Goal: Browse casually: Explore the website without a specific task or goal

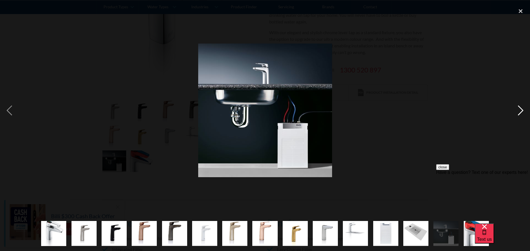
click at [519, 109] on div "next image" at bounding box center [520, 110] width 19 height 211
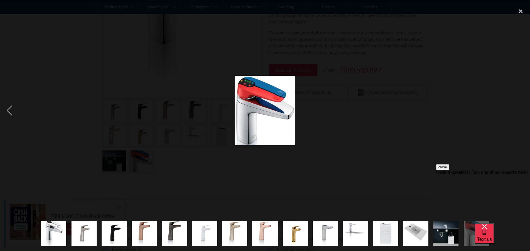
click at [519, 109] on div "next image" at bounding box center [520, 110] width 19 height 211
click at [9, 111] on div "previous image" at bounding box center [9, 110] width 19 height 211
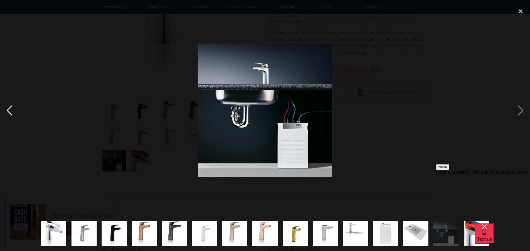
click at [9, 111] on div "previous image" at bounding box center [9, 110] width 19 height 211
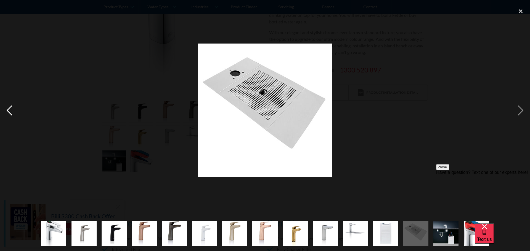
click at [9, 111] on div "previous image" at bounding box center [9, 110] width 19 height 211
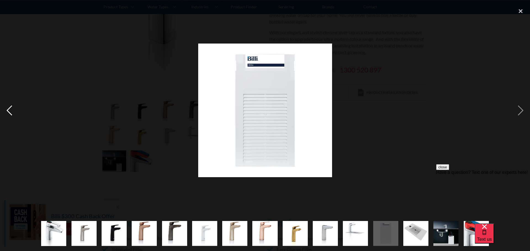
click at [9, 111] on div "previous image" at bounding box center [9, 110] width 19 height 211
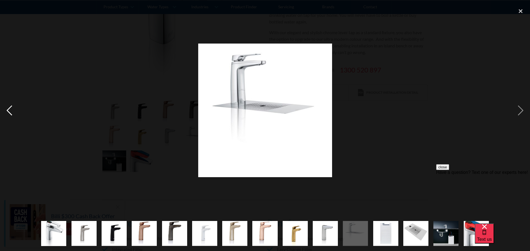
click at [9, 111] on div "previous image" at bounding box center [9, 110] width 19 height 211
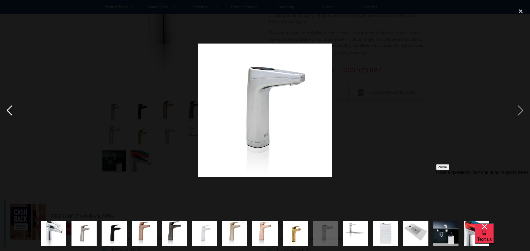
click at [9, 111] on div "previous image" at bounding box center [9, 110] width 19 height 211
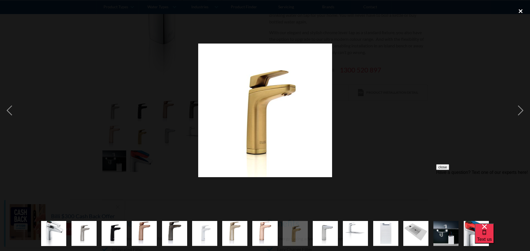
click at [521, 9] on div "close lightbox" at bounding box center [520, 11] width 19 height 12
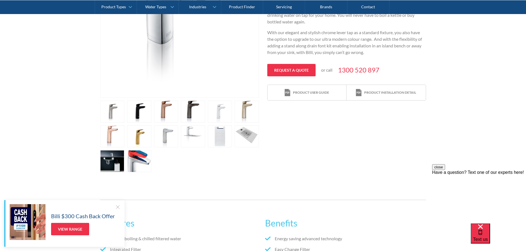
click at [173, 139] on link "open lightbox" at bounding box center [166, 137] width 24 height 22
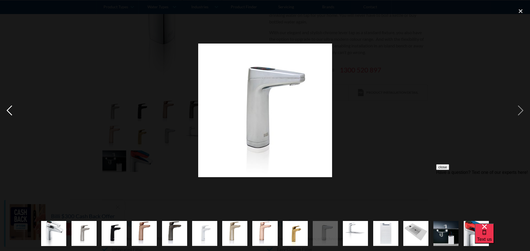
click at [1, 112] on div "previous image" at bounding box center [9, 110] width 19 height 211
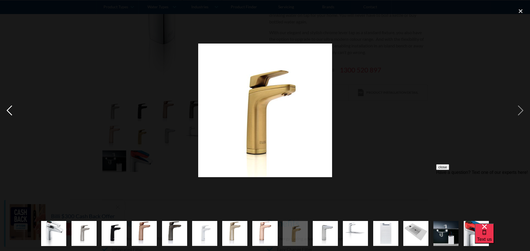
click at [1, 112] on div "previous image" at bounding box center [9, 110] width 19 height 211
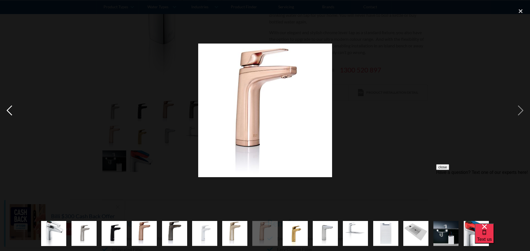
click at [1, 112] on div "previous image" at bounding box center [9, 110] width 19 height 211
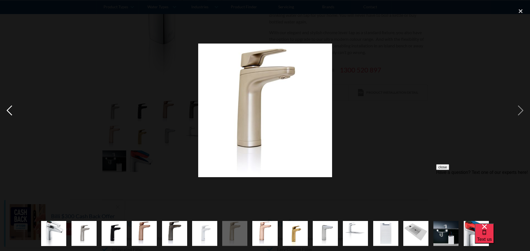
click at [1, 112] on div "previous image" at bounding box center [9, 110] width 19 height 211
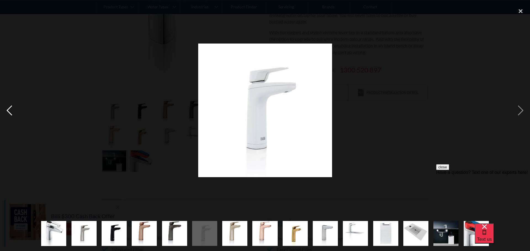
click at [1, 112] on div "previous image" at bounding box center [9, 110] width 19 height 211
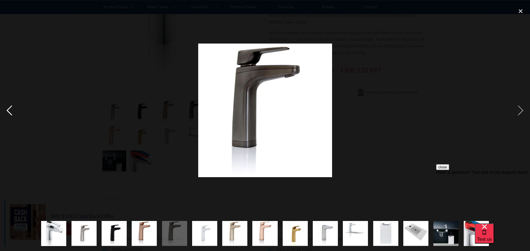
click at [1, 112] on div "previous image" at bounding box center [9, 110] width 19 height 211
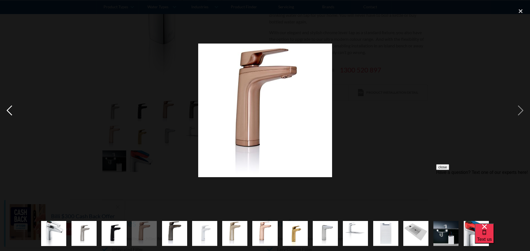
click at [1, 112] on div "previous image" at bounding box center [9, 110] width 19 height 211
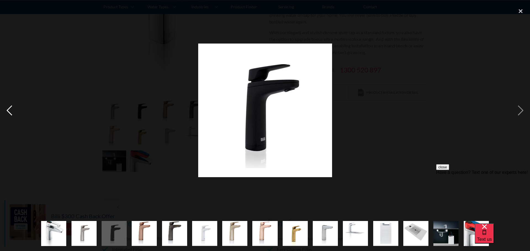
click at [1, 112] on div "previous image" at bounding box center [9, 110] width 19 height 211
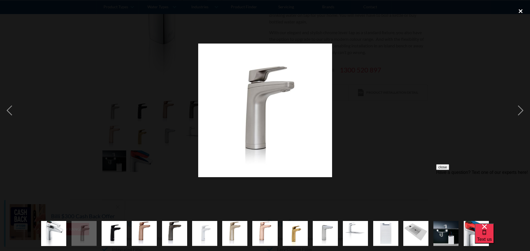
click at [520, 11] on div "close lightbox" at bounding box center [520, 11] width 19 height 12
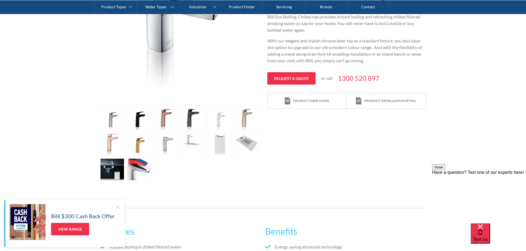
scroll to position [193, 0]
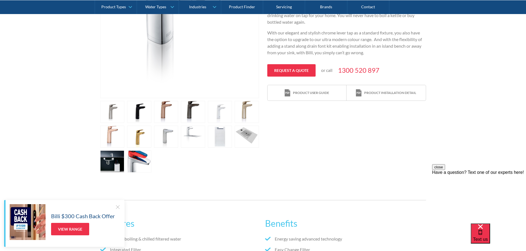
click at [145, 160] on link "open lightbox" at bounding box center [139, 162] width 24 height 22
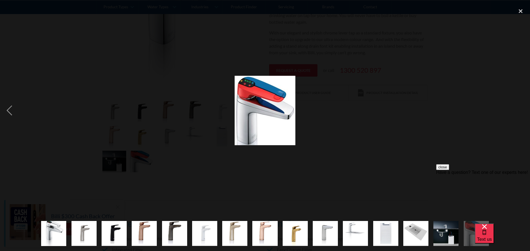
click at [451, 237] on img "show item 14 of 15" at bounding box center [445, 233] width 25 height 25
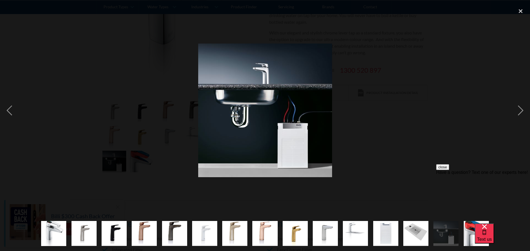
click at [56, 228] on img "show item 1 of 15" at bounding box center [53, 234] width 25 height 38
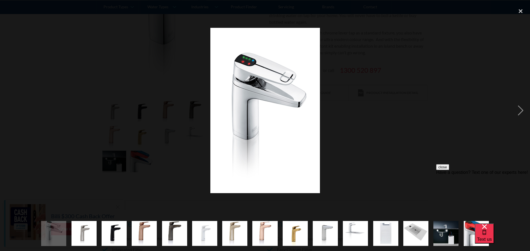
click at [454, 230] on div "close Have a question? Text one of our experts here!" at bounding box center [483, 198] width 94 height 66
click at [452, 234] on img "show item 14 of 15" at bounding box center [445, 233] width 25 height 25
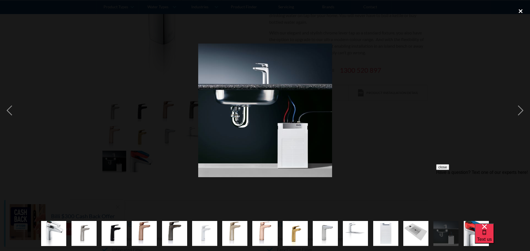
click at [519, 10] on div "close lightbox" at bounding box center [520, 11] width 19 height 12
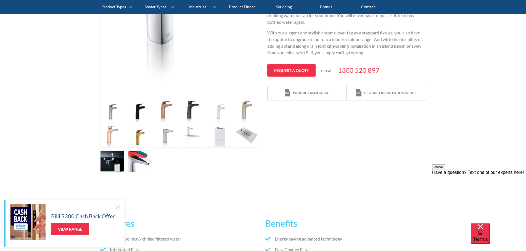
click at [107, 162] on link "open lightbox" at bounding box center [112, 162] width 24 height 22
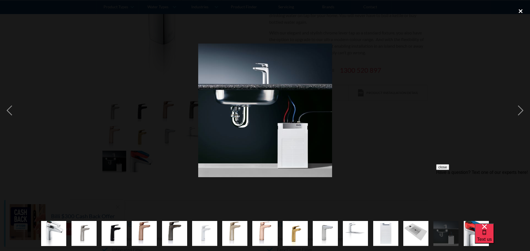
click at [519, 11] on div "close lightbox" at bounding box center [520, 11] width 19 height 12
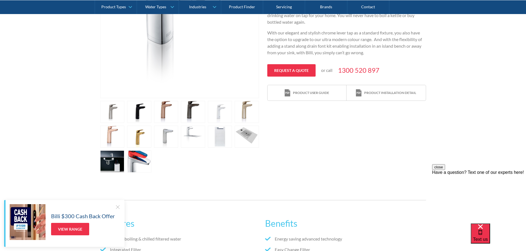
scroll to position [0, 0]
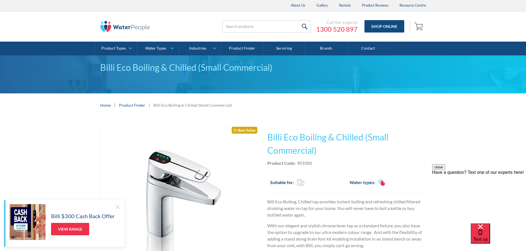
click at [70, 142] on div "Play video Fits Most Brands Best Seller No items found. This tap design is incl…" at bounding box center [263, 245] width 526 height 257
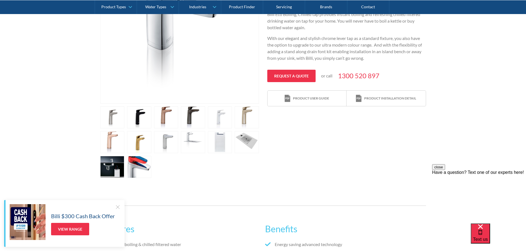
scroll to position [193, 0]
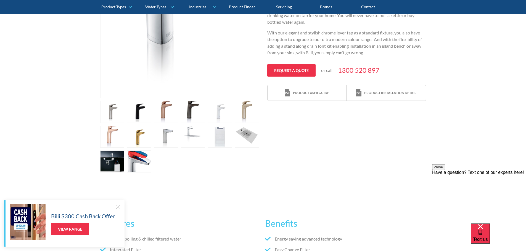
click at [115, 158] on link "open lightbox" at bounding box center [112, 162] width 24 height 22
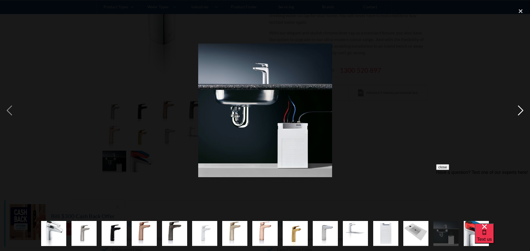
drag, startPoint x: 518, startPoint y: 10, endPoint x: 515, endPoint y: 19, distance: 9.0
click at [518, 10] on div "close lightbox" at bounding box center [520, 11] width 19 height 12
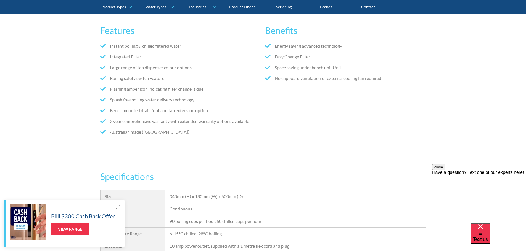
scroll to position [451, 0]
